Goal: Information Seeking & Learning: Find specific fact

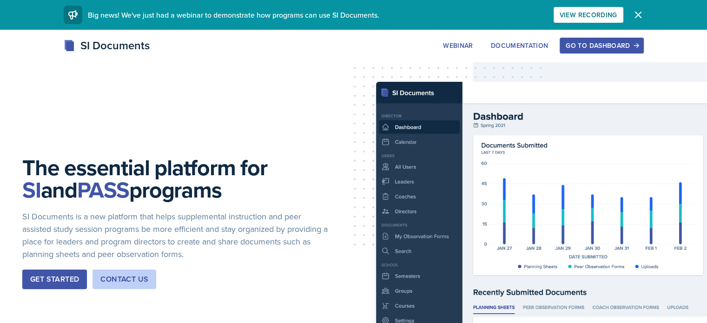
click at [637, 45] on div "Go to Dashboard" at bounding box center [601, 45] width 72 height 7
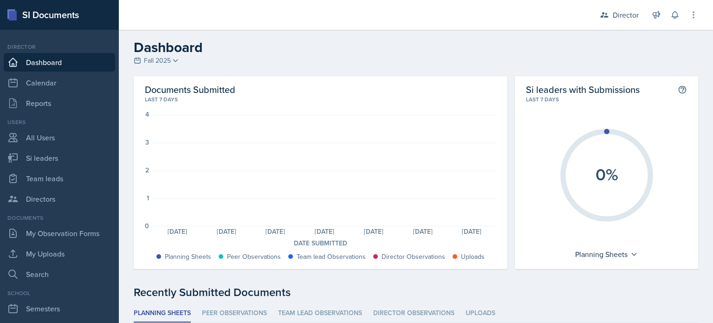
click at [187, 49] on h2 "Dashboard" at bounding box center [416, 47] width 565 height 17
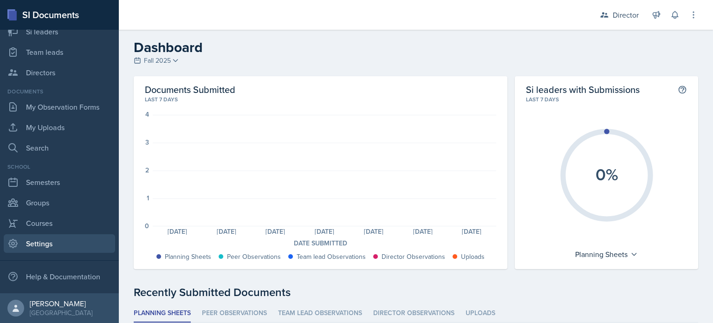
scroll to position [126, 0]
click at [43, 243] on link "Settings" at bounding box center [59, 244] width 111 height 19
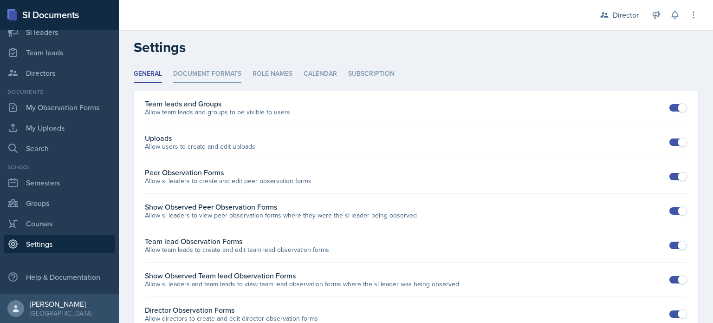
click at [217, 79] on li "Document Formats" at bounding box center [207, 74] width 68 height 18
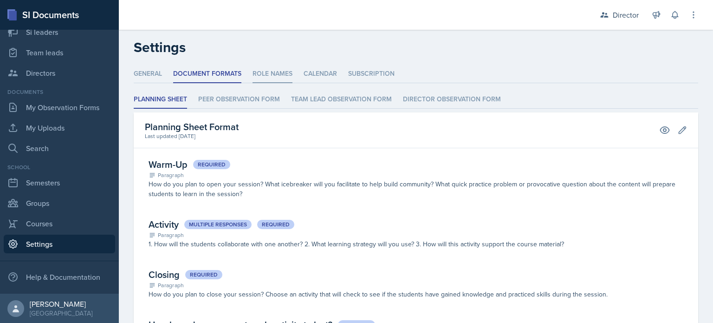
click at [267, 76] on li "Role Names" at bounding box center [273, 74] width 40 height 18
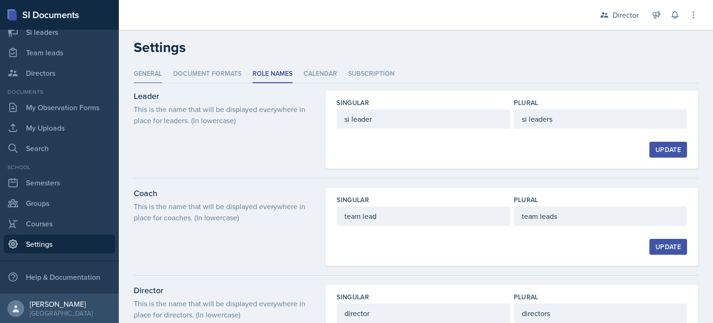
click at [136, 77] on li "General" at bounding box center [148, 74] width 28 height 18
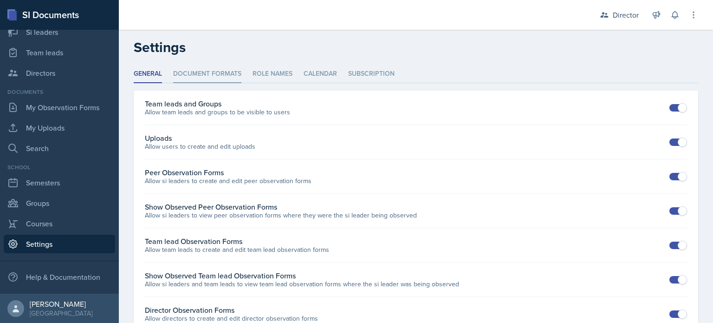
click at [193, 69] on li "Document Formats" at bounding box center [207, 74] width 68 height 18
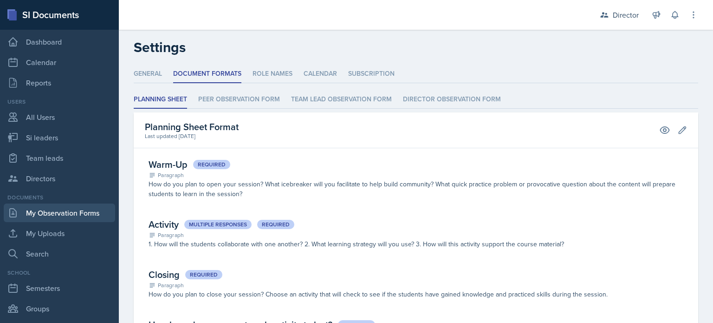
scroll to position [18, 0]
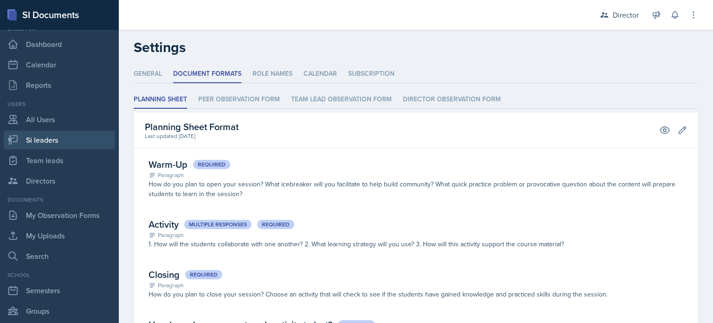
click at [37, 140] on link "Si leaders" at bounding box center [59, 140] width 111 height 19
select select "2bed604d-1099-4043-b1bc-2365e8740244"
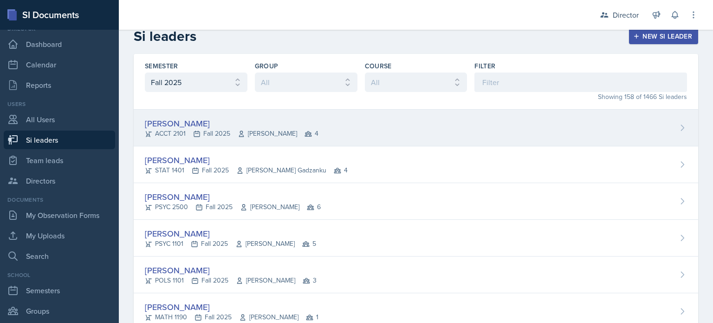
scroll to position [10, 0]
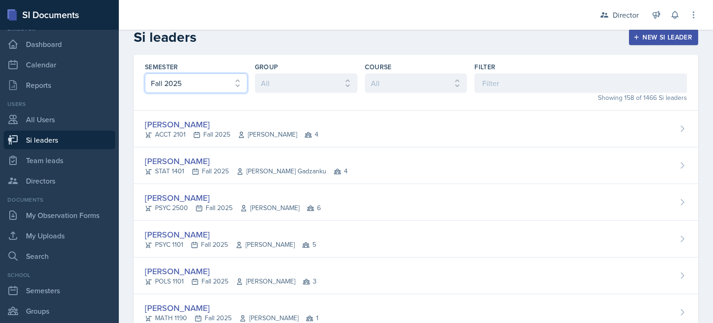
click at [225, 85] on select "All Fall 2025 Summer 2025 Spring 2025 Fall 2024 Summer 2024 Spring 2024 Fall 20…" at bounding box center [196, 83] width 103 height 20
click at [279, 81] on select "All 1 2 3 4 5 6" at bounding box center [306, 83] width 103 height 20
click at [372, 79] on select "All ACCT 2101 ACCT 2102 ACCT 4050 ANTH 1102 ANTH 3301 ARCH 1000 ARCH 1000 ARCH …" at bounding box center [416, 83] width 103 height 20
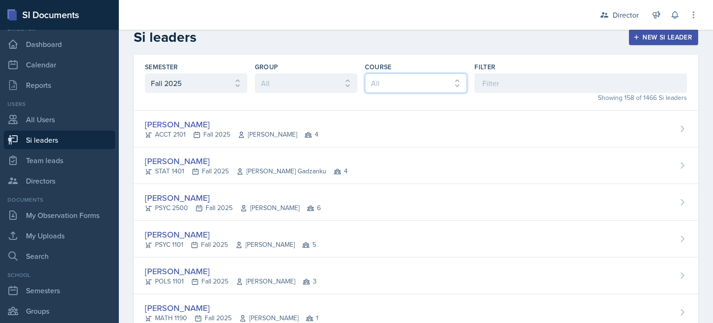
click at [372, 79] on select "All ACCT 2101 ACCT 2102 ACCT 4050 ANTH 1102 ANTH 3301 ARCH 1000 ARCH 1000 ARCH …" at bounding box center [416, 83] width 103 height 20
click at [512, 66] on div "Filter" at bounding box center [581, 66] width 213 height 9
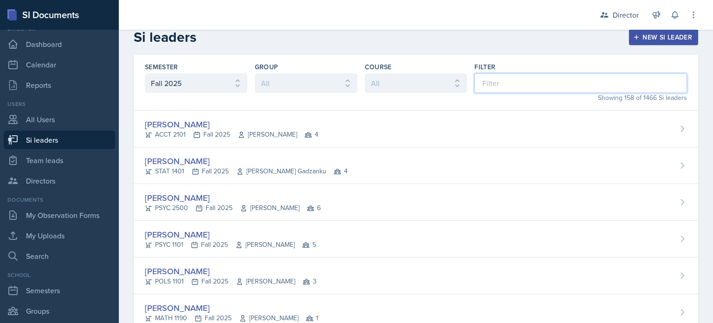
click at [497, 90] on input at bounding box center [581, 83] width 213 height 20
click at [494, 67] on div "Filter" at bounding box center [581, 66] width 213 height 9
click at [485, 68] on label "Filter" at bounding box center [485, 66] width 21 height 9
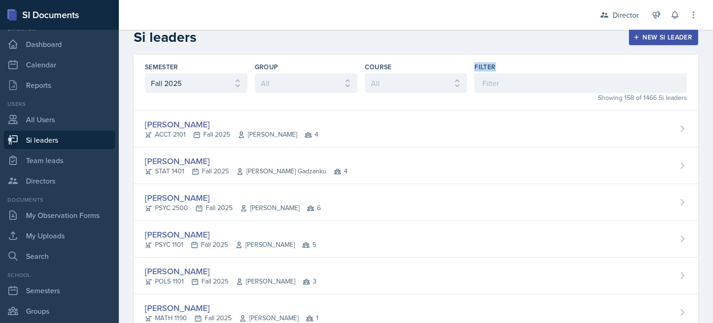
click at [485, 68] on label "Filter" at bounding box center [485, 66] width 21 height 9
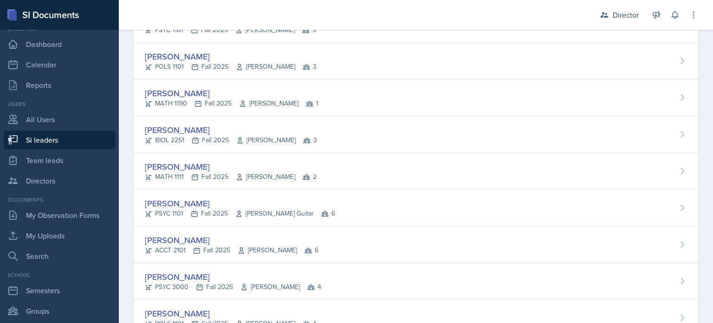
scroll to position [0, 0]
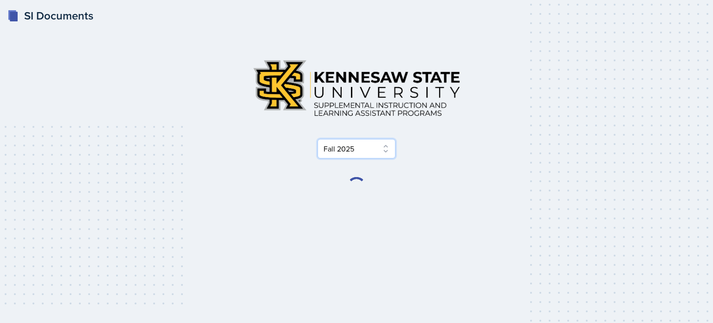
click at [361, 148] on select "Select Semester Fall 2025 Summer 2025 Spring 2025 Fall 2024 Summer 2024 Spring …" at bounding box center [357, 149] width 78 height 20
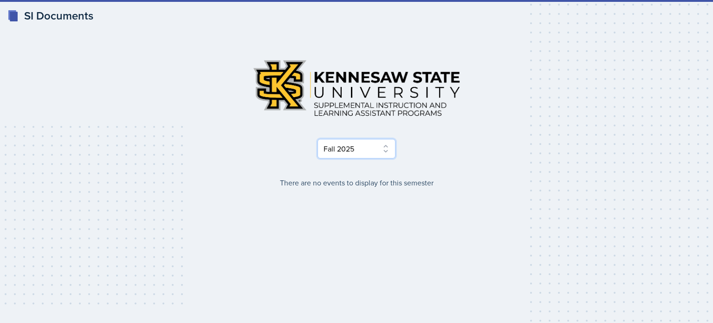
select select "515a866e-7596-43ee-a538-4da7a47c8e37"
click at [318, 139] on select "Select Semester Fall 2025 Summer 2025 Spring 2025 Fall 2024 Summer 2024 Spring …" at bounding box center [357, 149] width 78 height 20
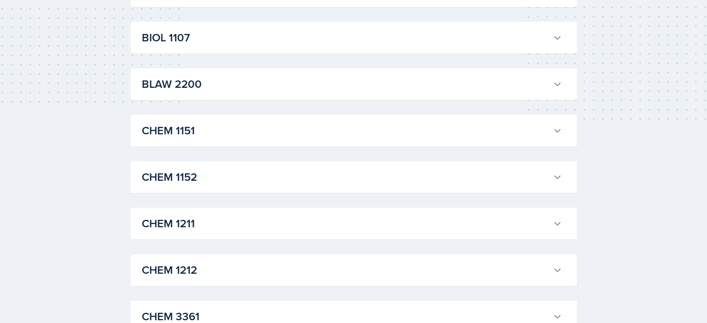
scroll to position [201, 0]
click at [310, 41] on h3 "BIOL 1107" at bounding box center [345, 38] width 407 height 17
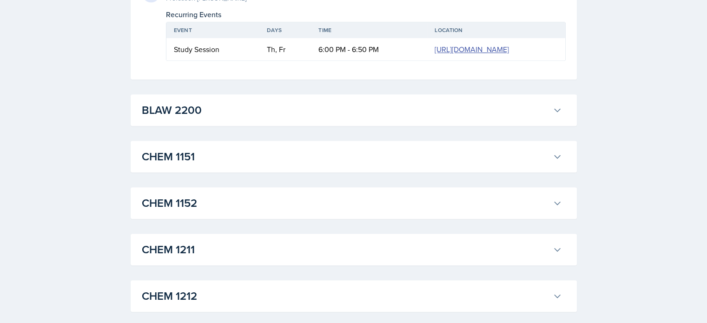
scroll to position [586, 0]
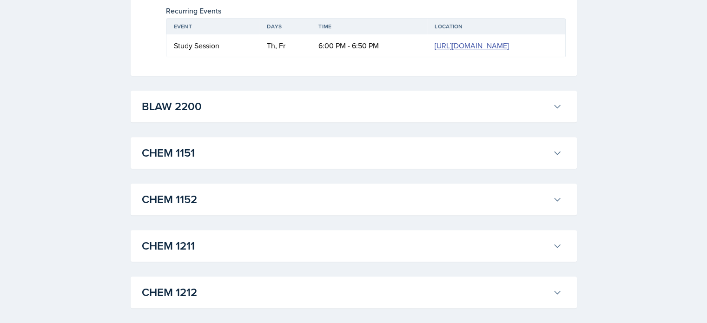
drag, startPoint x: 400, startPoint y: 46, endPoint x: 175, endPoint y: 243, distance: 299.6
drag, startPoint x: 175, startPoint y: 243, endPoint x: 74, endPoint y: 138, distance: 145.2
click at [74, 138] on div "SI Documents Select Semester Fall 2025 Summer 2025 Spring 2025 Fall 2024 Summer…" at bounding box center [353, 100] width 707 height 1372
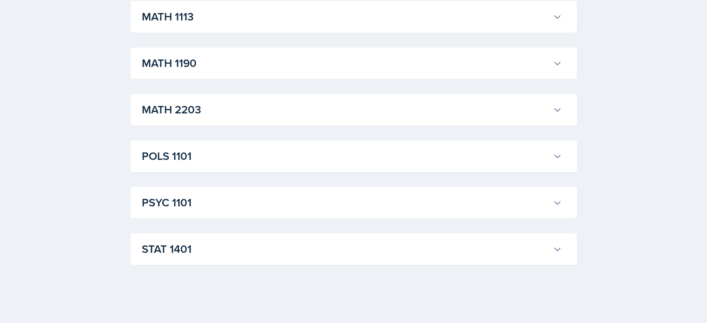
scroll to position [1047, 0]
click at [260, 158] on h3 "POLS 1101" at bounding box center [345, 157] width 407 height 17
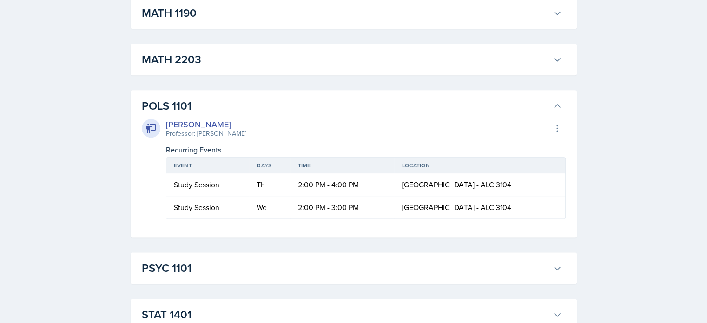
scroll to position [1098, 0]
click at [203, 118] on div "[PERSON_NAME]" at bounding box center [206, 124] width 80 height 13
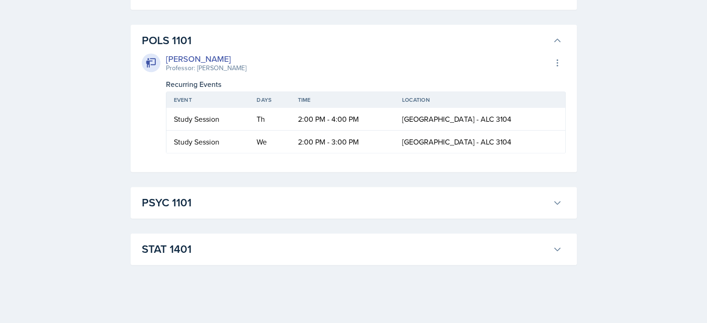
scroll to position [1161, 0]
click at [226, 215] on div "PSYC 1101 Jared Stewart Professor: Meghan Bankhead Export to Google Calendar Re…" at bounding box center [354, 205] width 446 height 32
click at [229, 198] on h3 "PSYC 1101" at bounding box center [345, 204] width 407 height 17
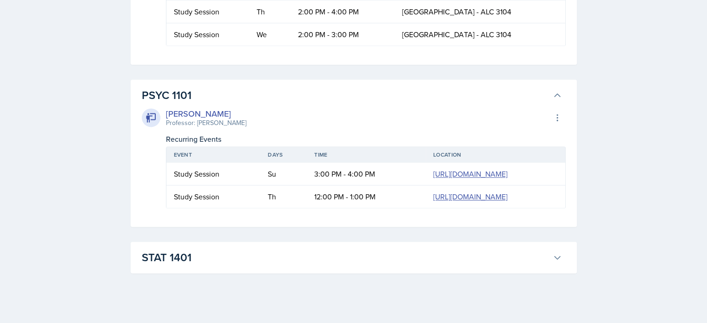
scroll to position [1278, 0]
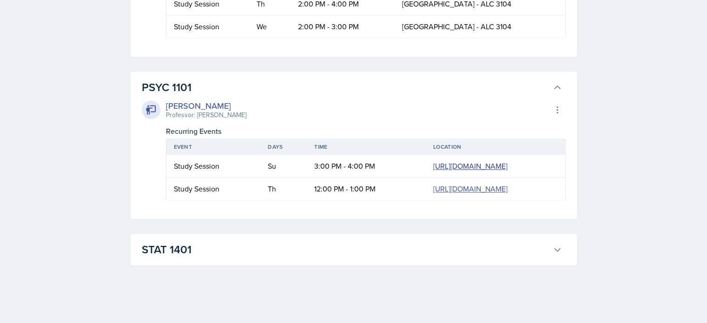
click at [454, 166] on link "http://bit.ly/441eMwv" at bounding box center [470, 166] width 74 height 10
click at [360, 85] on h3 "PSYC 1101" at bounding box center [345, 87] width 407 height 17
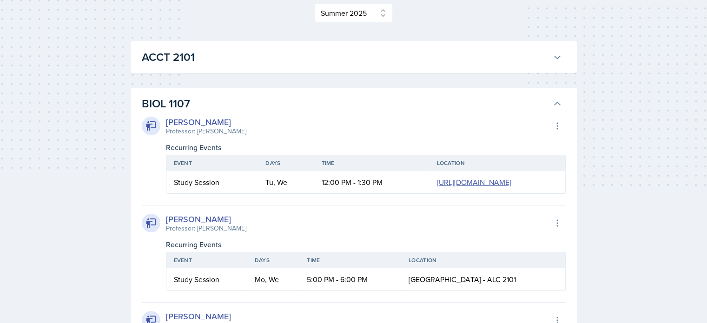
scroll to position [0, 0]
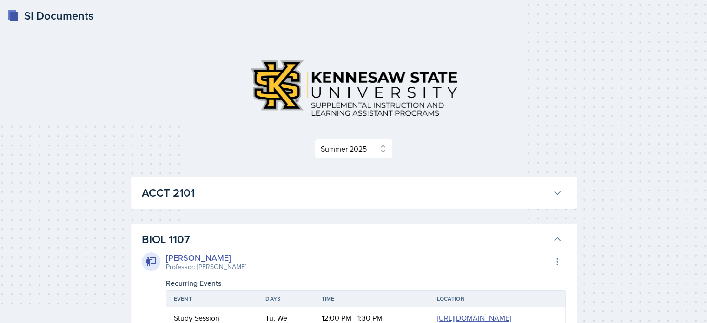
click at [349, 236] on h3 "BIOL 1107" at bounding box center [345, 239] width 407 height 17
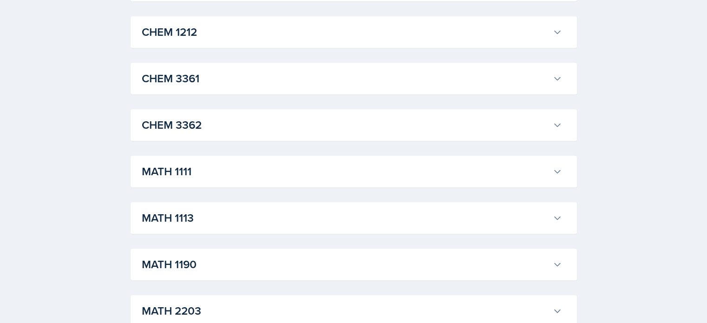
scroll to position [757, 0]
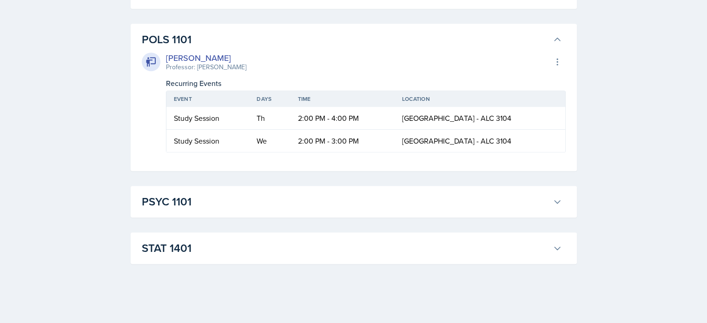
click at [308, 45] on h3 "POLS 1101" at bounding box center [345, 39] width 407 height 17
